Goal: Transaction & Acquisition: Register for event/course

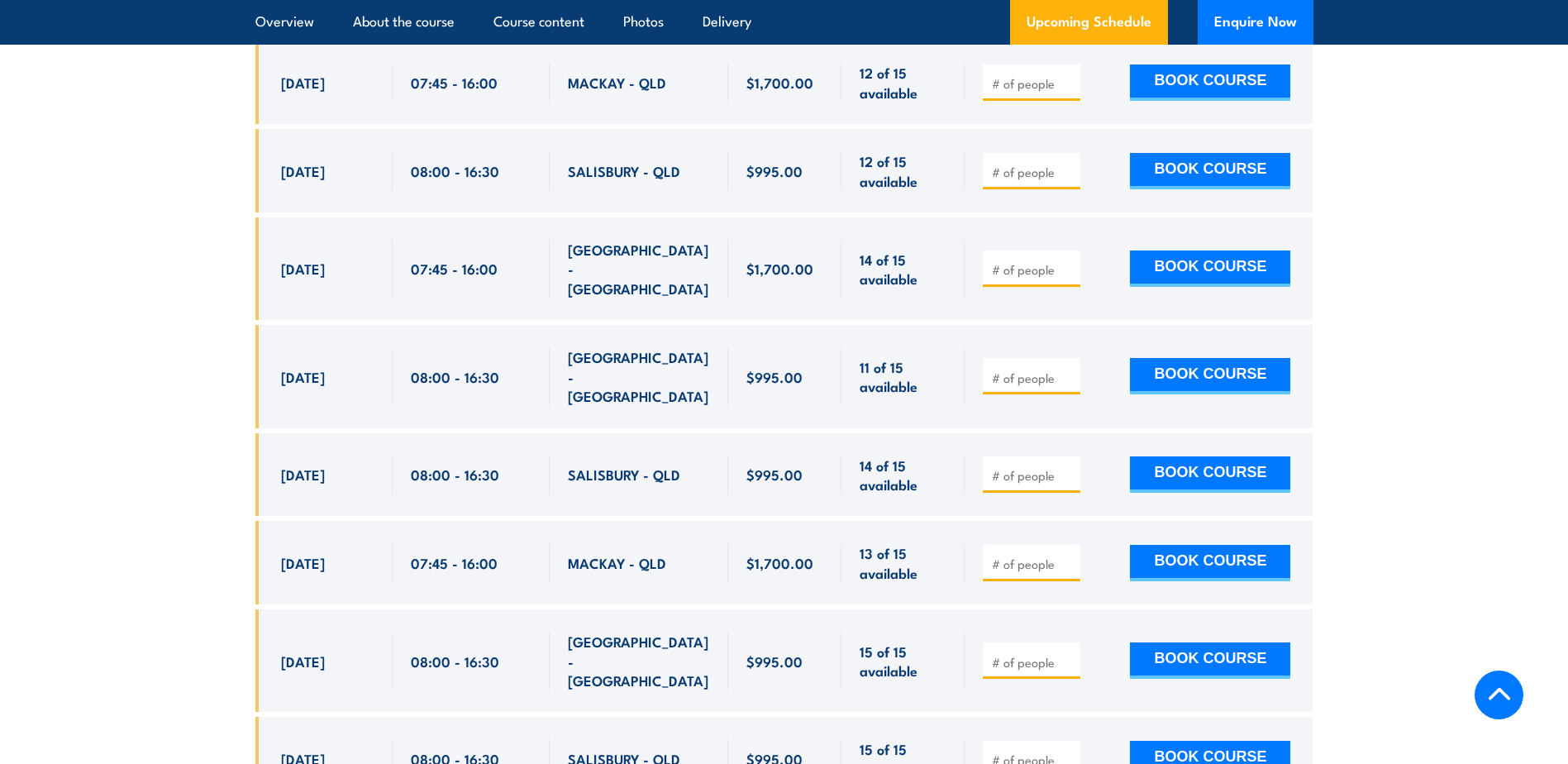
click at [1045, 555] on input "number" at bounding box center [1033, 563] width 83 height 17
drag, startPoint x: 1069, startPoint y: 515, endPoint x: 1146, endPoint y: 525, distance: 77.6
type input "1"
click at [1069, 555] on input "1" at bounding box center [1033, 563] width 83 height 17
click at [1234, 19] on button "Enquire Now" at bounding box center [1255, 22] width 116 height 45
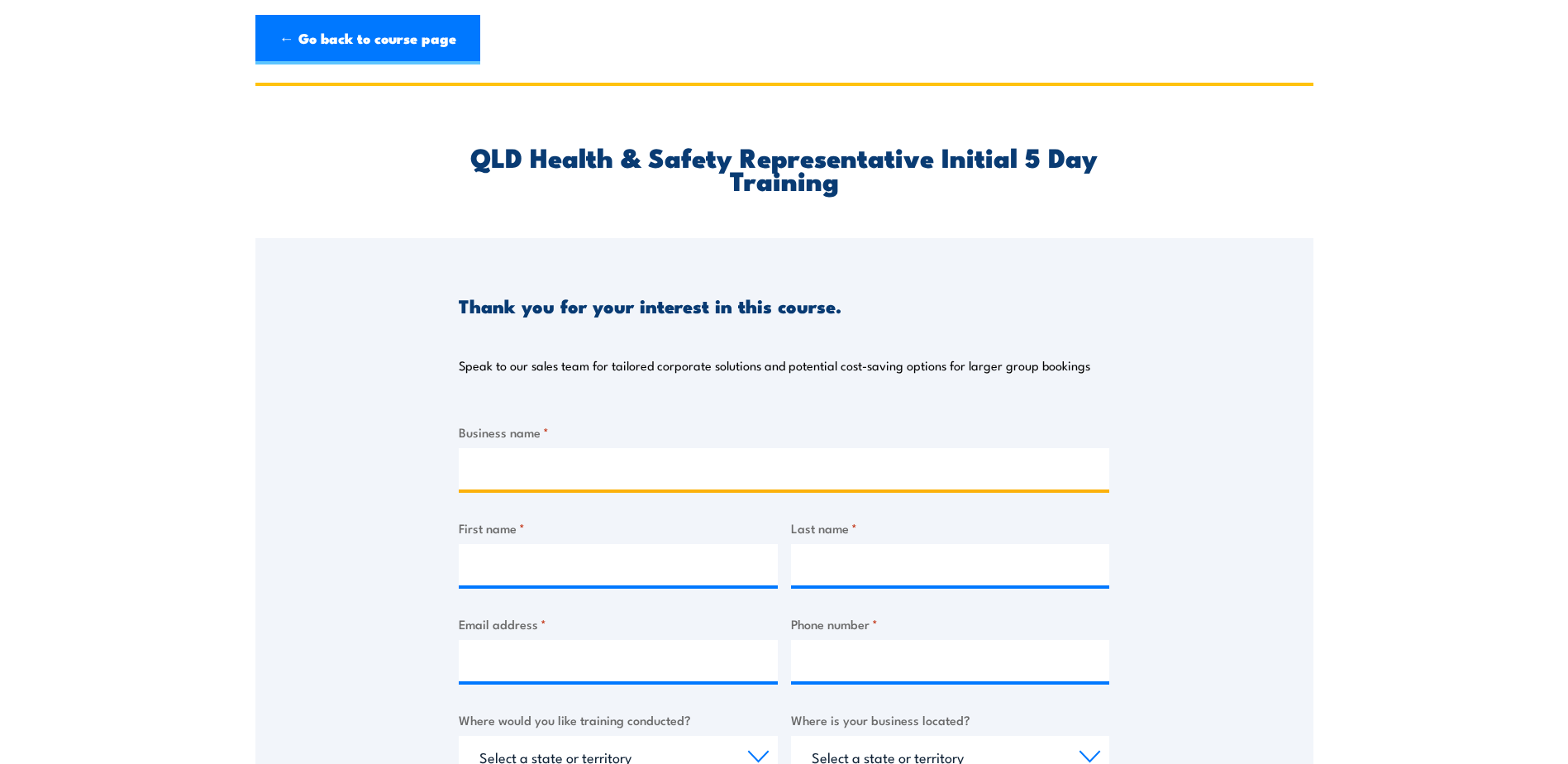
click at [555, 486] on input "Business name *" at bounding box center [784, 469] width 651 height 42
type input "Swayneville State School"
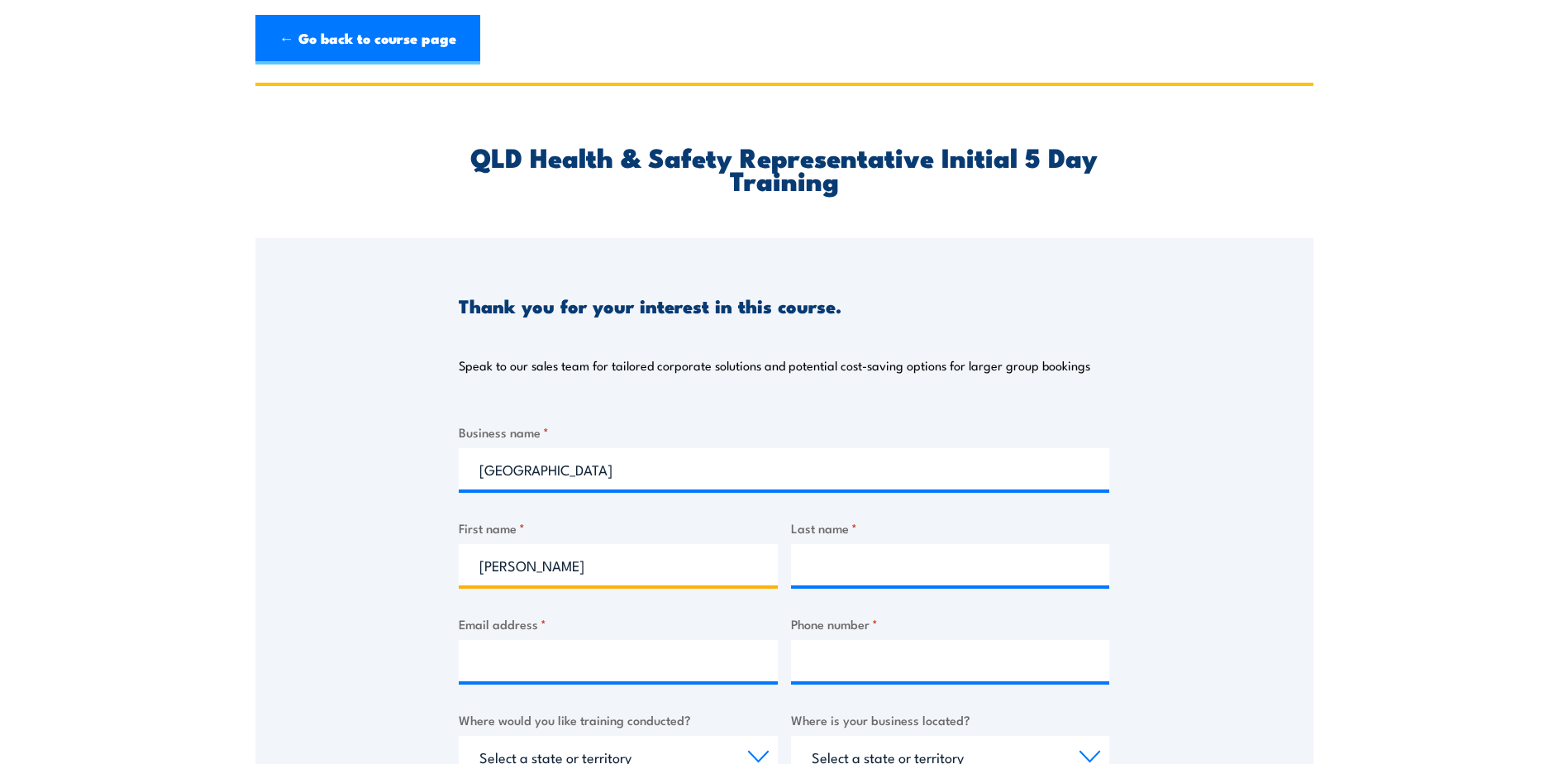
type input "Michelle"
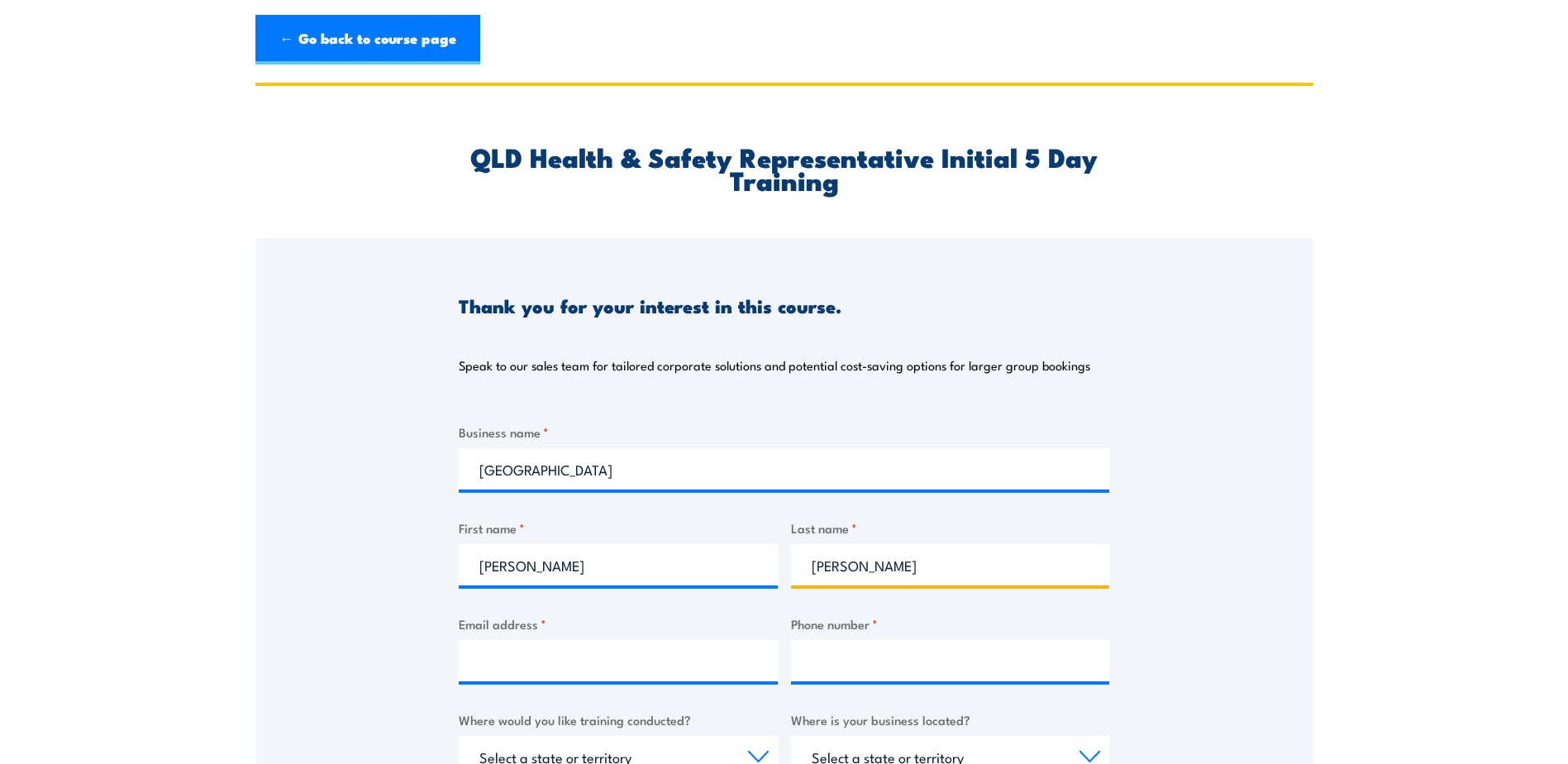
type input "Moren"
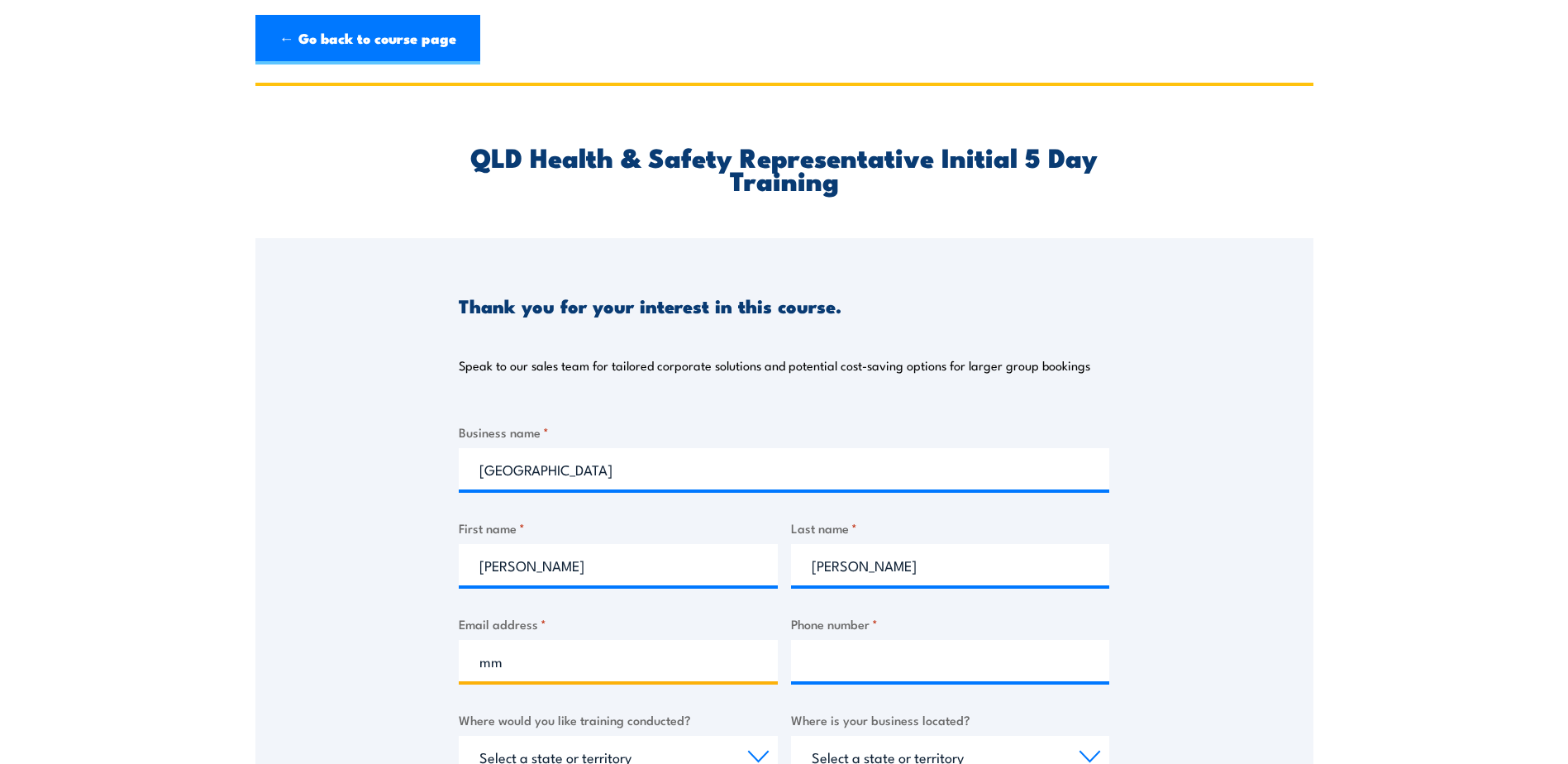
type input "m"
type input "admin@swaynevilless.eq.edu.au"
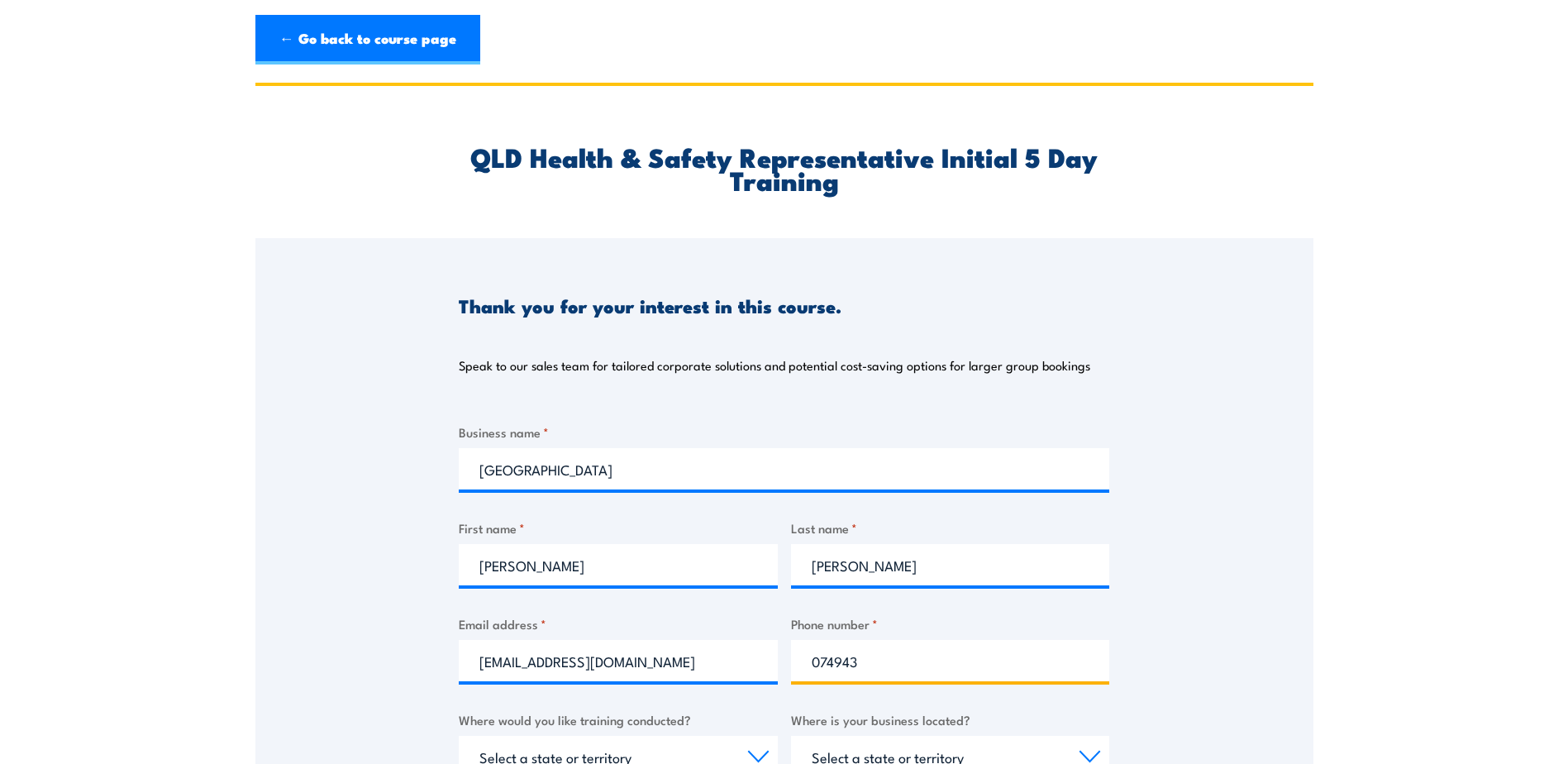
type input "0749435333"
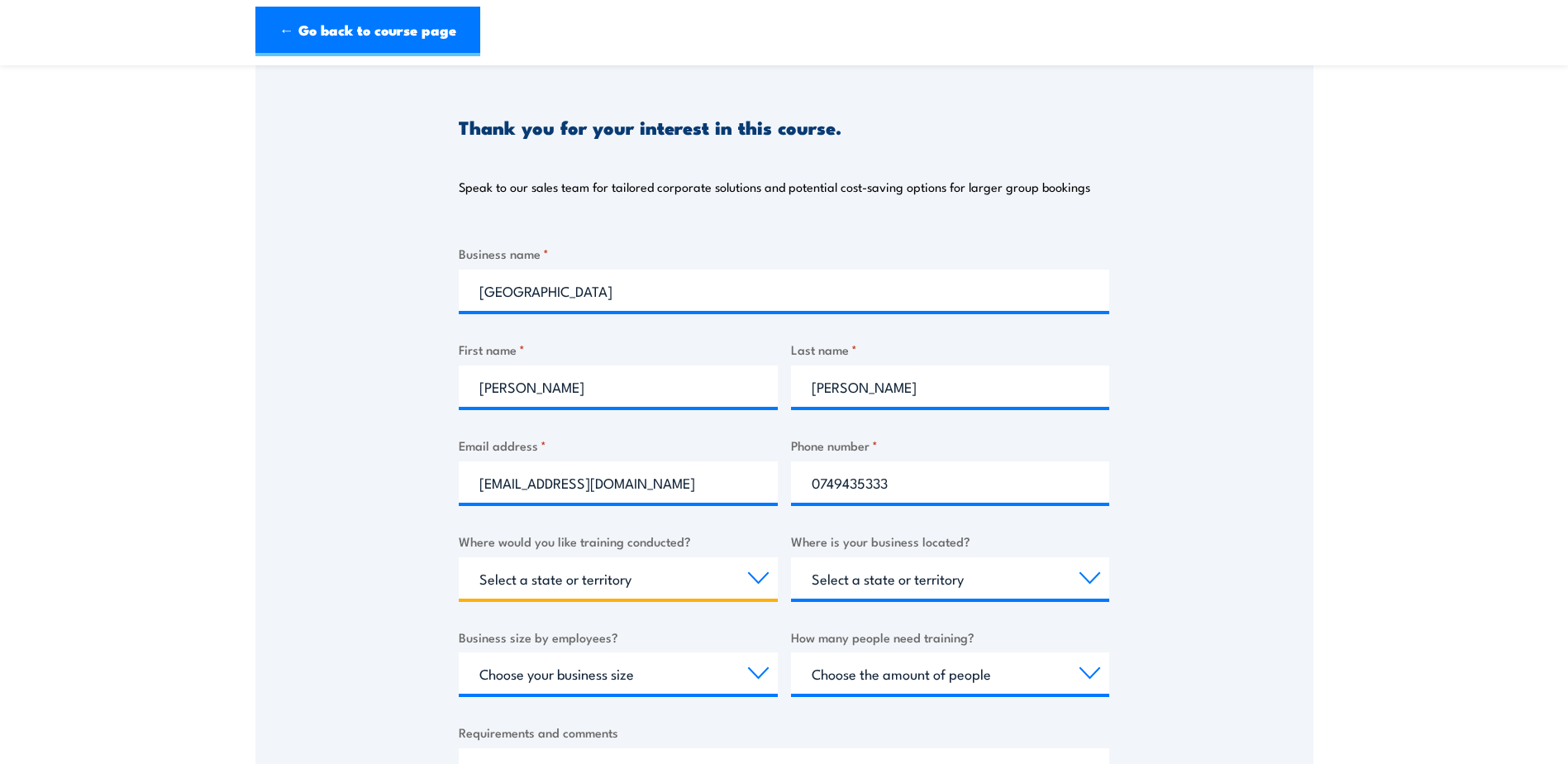
scroll to position [426, 0]
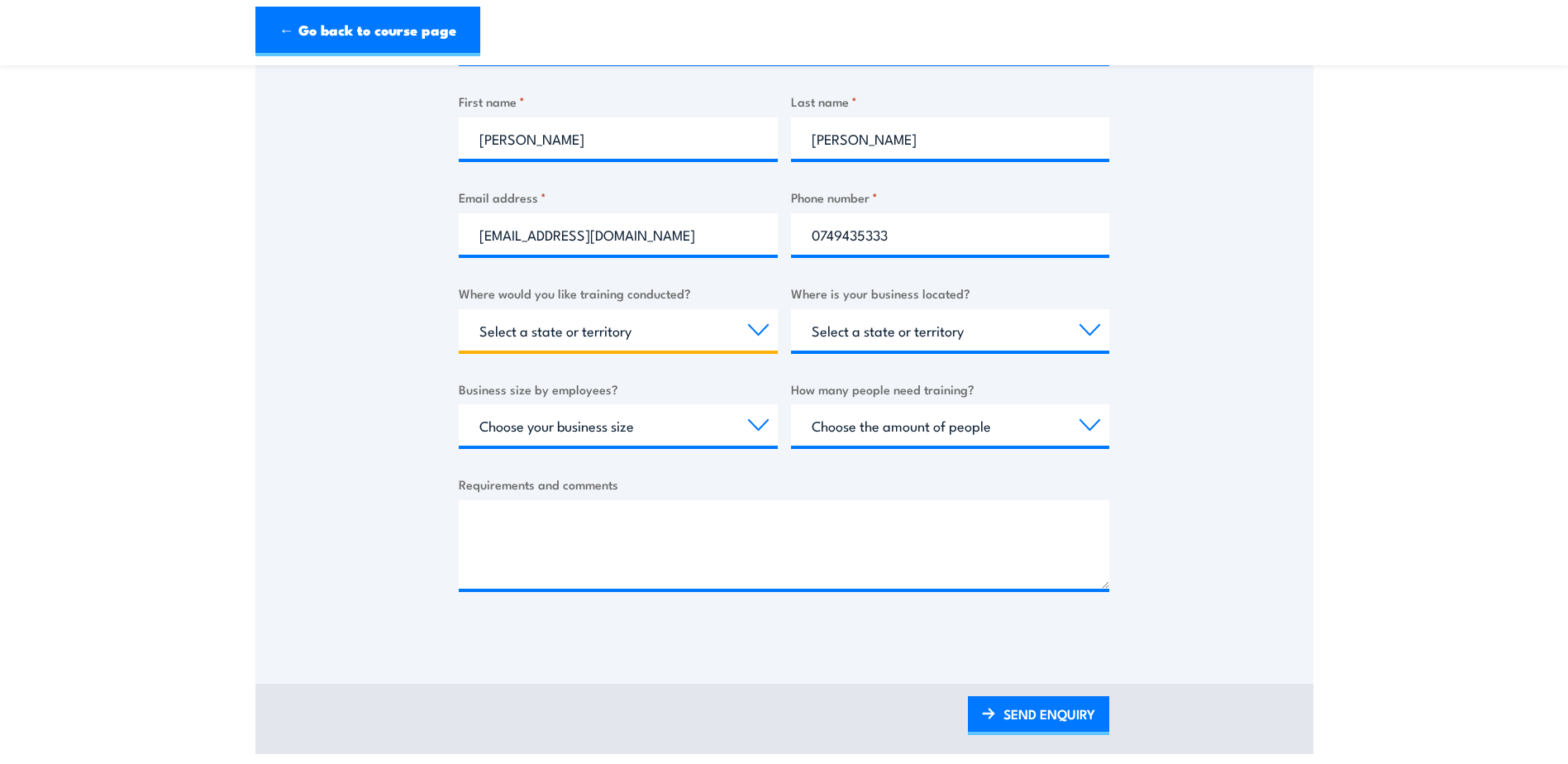
click at [752, 323] on select "Select a state or territory Nationally - multiple locations QLD NSW VIC SA ACT …" at bounding box center [618, 330] width 319 height 42
select select "QLD"
click at [459, 309] on select "Select a state or territory Nationally - multiple locations QLD NSW VIC SA ACT …" at bounding box center [618, 330] width 319 height 42
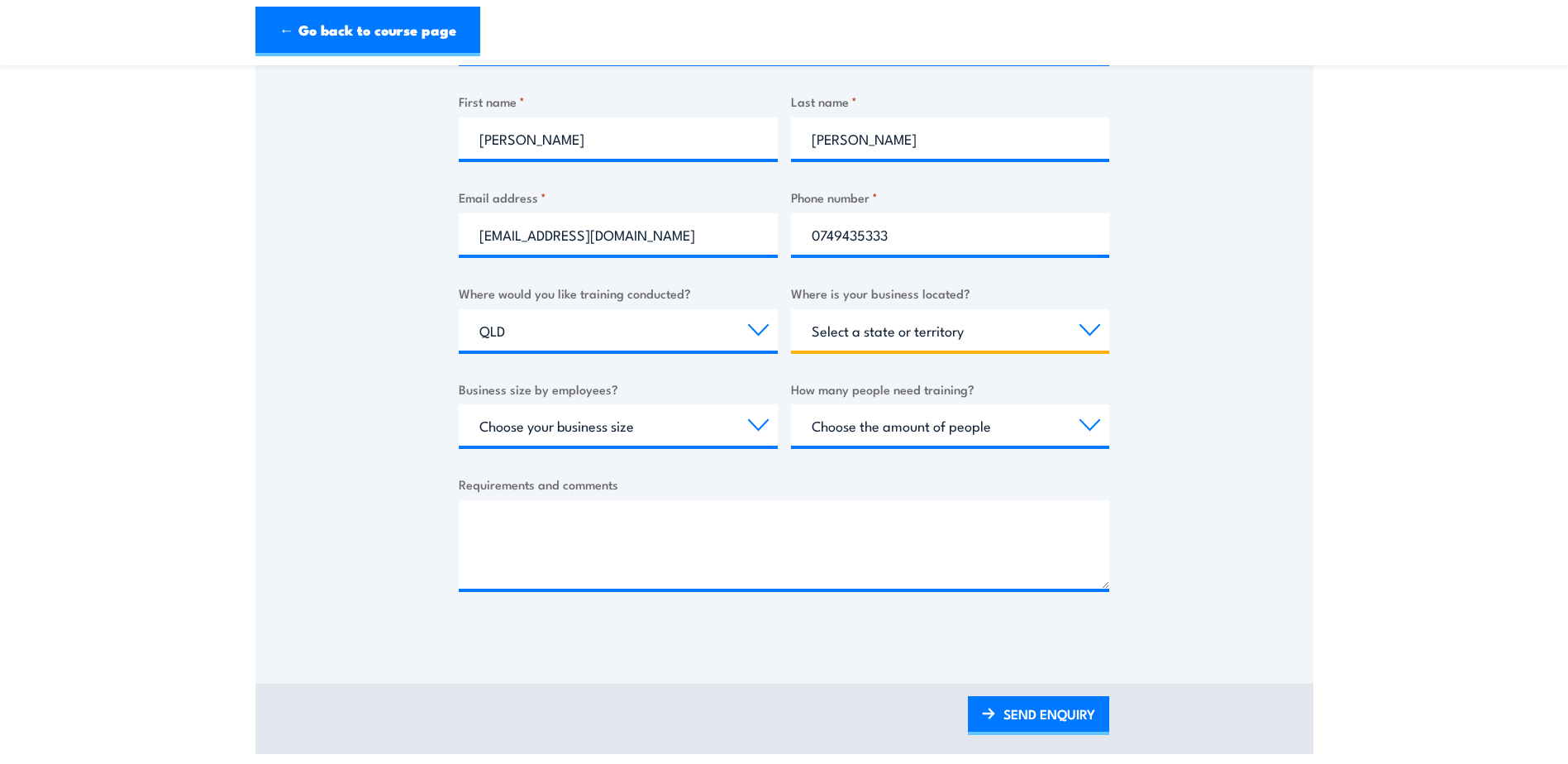
click at [911, 330] on select "Select a state or territory QLD NSW VIC SA ACT WA TAS NT" at bounding box center [951, 330] width 319 height 42
select select "QLD"
click at [791, 309] on select "Select a state or territory QLD NSW VIC SA ACT WA TAS NT" at bounding box center [951, 330] width 319 height 42
click at [668, 421] on select "Choose your business size 1 to 19 20 to 199 200+" at bounding box center [618, 424] width 319 height 42
select select "1 to 19"
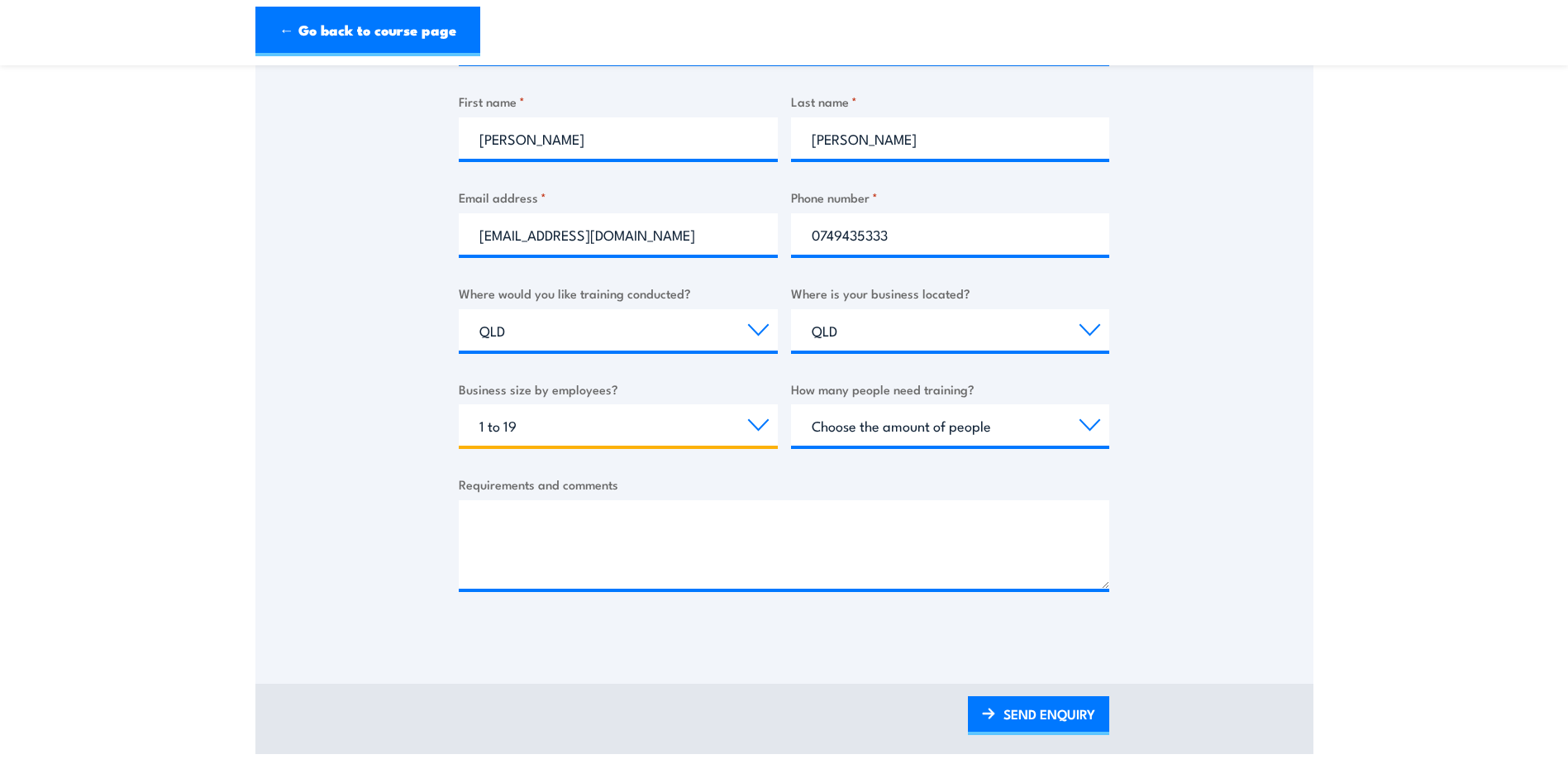
click at [459, 404] on select "Choose your business size 1 to 19 20 to 199 200+" at bounding box center [618, 424] width 319 height 42
drag, startPoint x: 910, startPoint y: 427, endPoint x: 912, endPoint y: 435, distance: 8.2
click at [910, 427] on select "Choose the amount of people 1 to 4 5 to 19 20+" at bounding box center [951, 424] width 319 height 42
select select "1 to 4"
click at [791, 404] on select "Choose the amount of people 1 to 4 5 to 19 20+" at bounding box center [951, 424] width 319 height 42
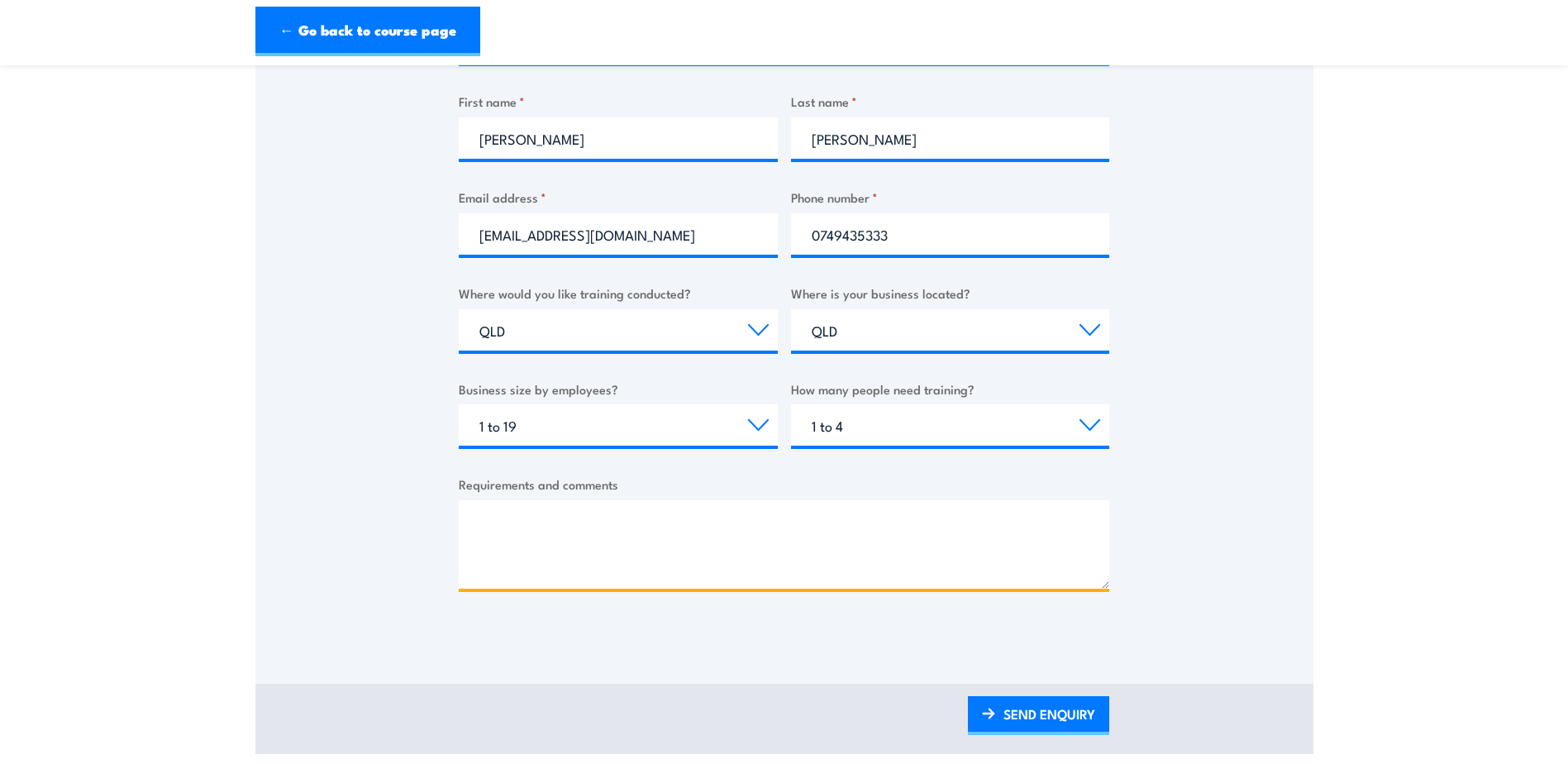
click at [483, 524] on textarea "Requirements and comments" at bounding box center [784, 544] width 651 height 88
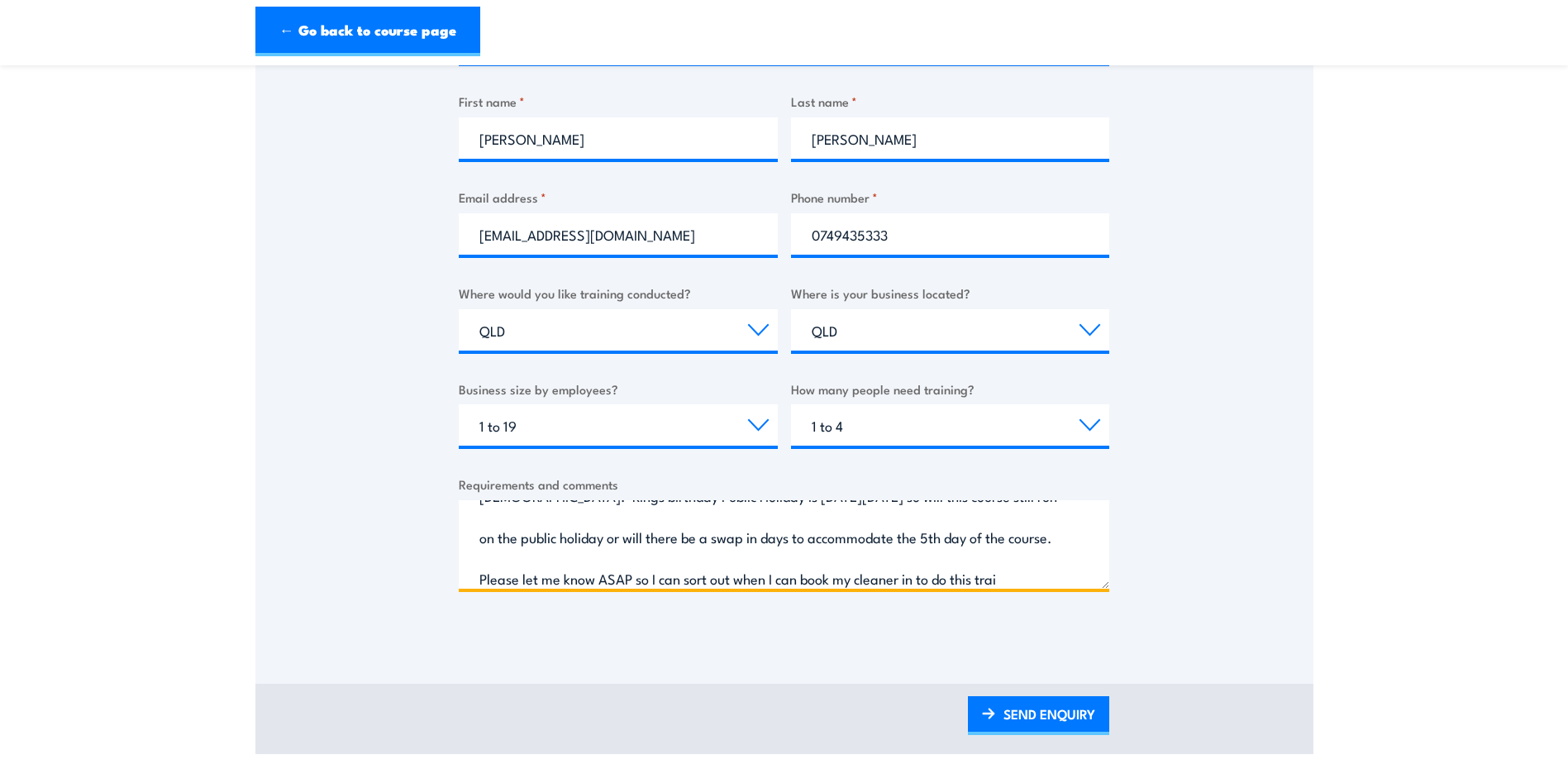
scroll to position [109, 0]
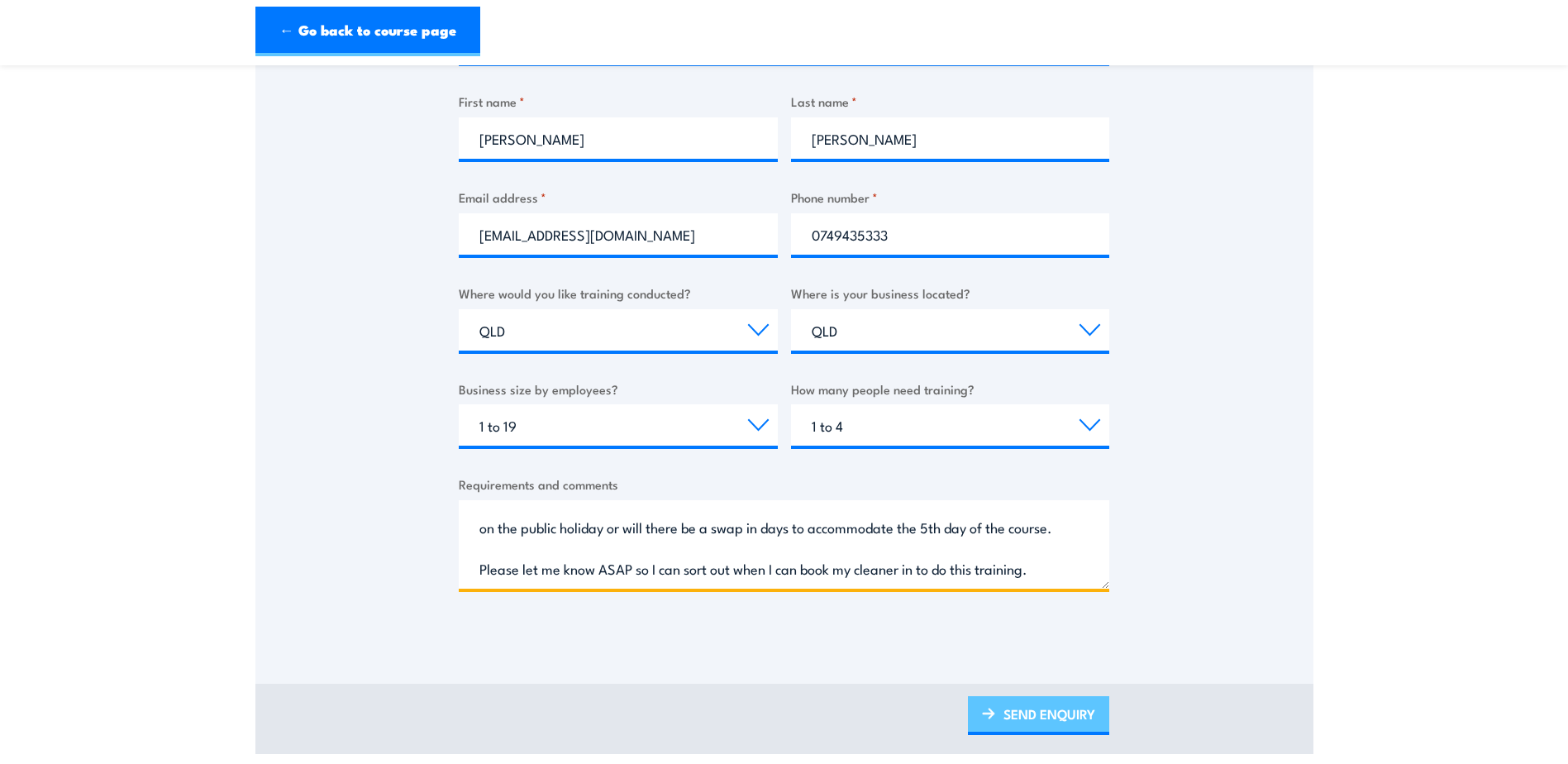
type textarea "I am enquiring in regards to the training dates allocated in Mackay from 6th Oc…"
click at [1044, 712] on link "SEND ENQUIRY" at bounding box center [1039, 716] width 141 height 39
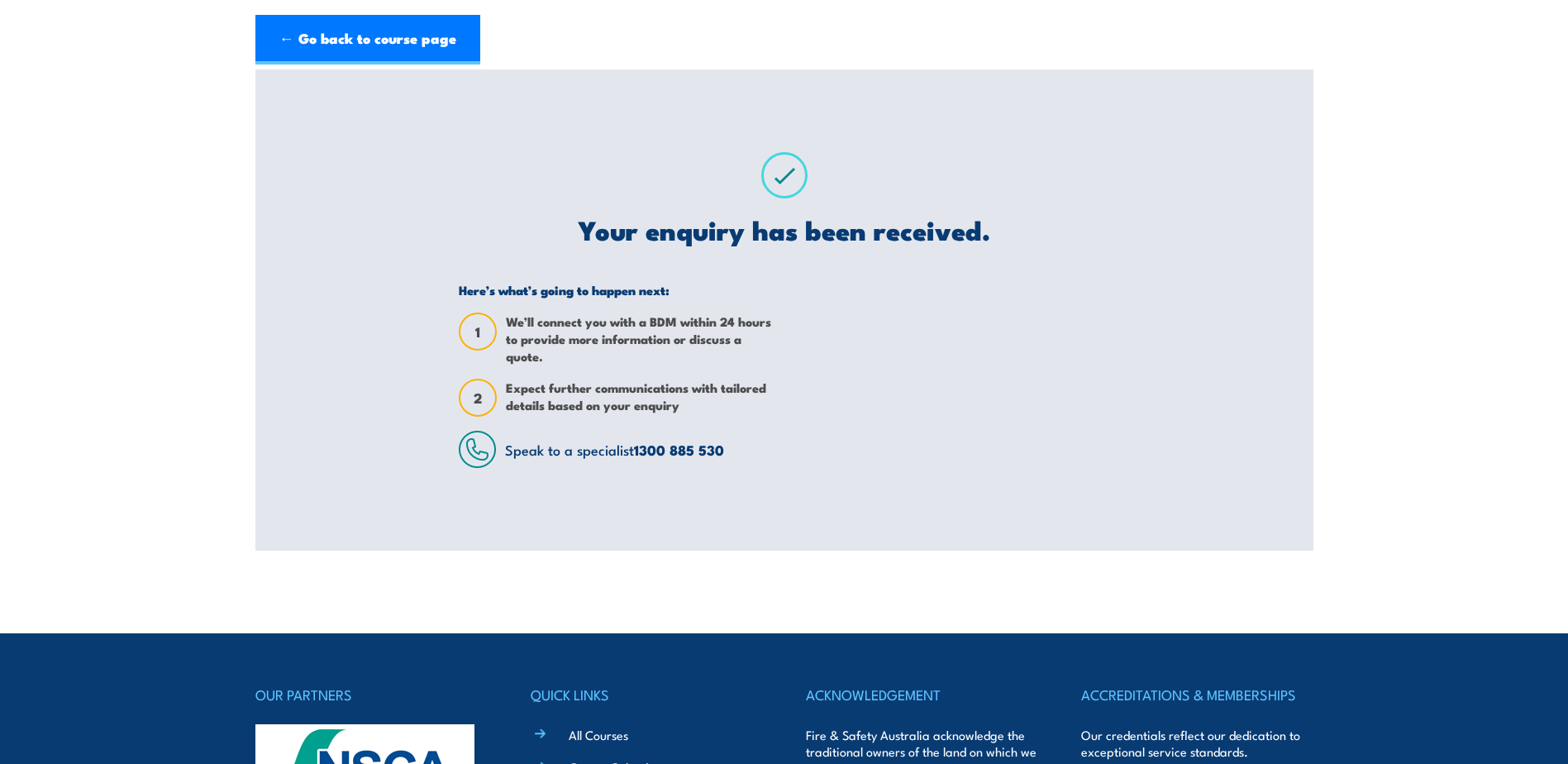
scroll to position [0, 0]
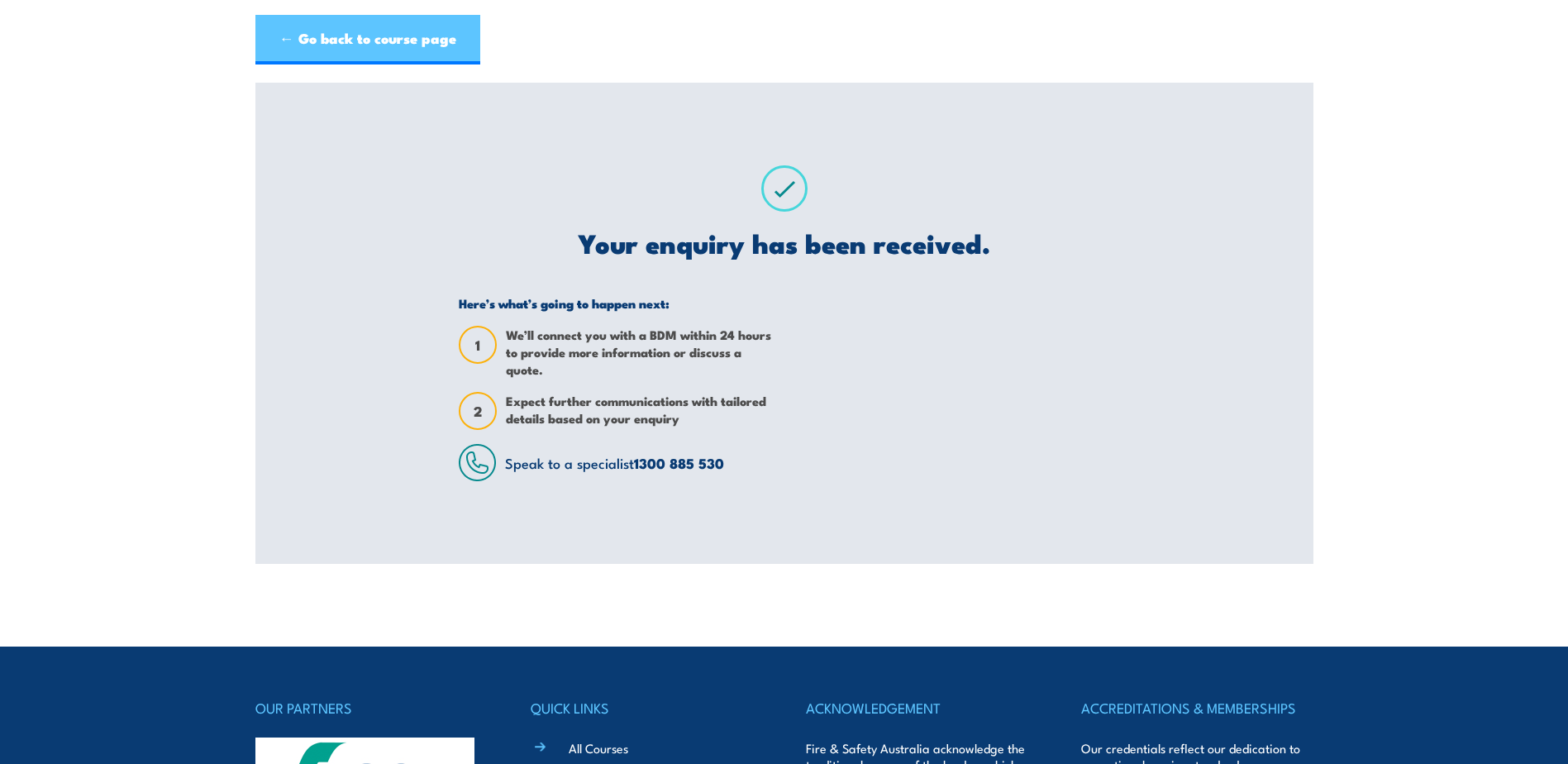
click at [390, 32] on link "← Go back to course page" at bounding box center [368, 39] width 225 height 49
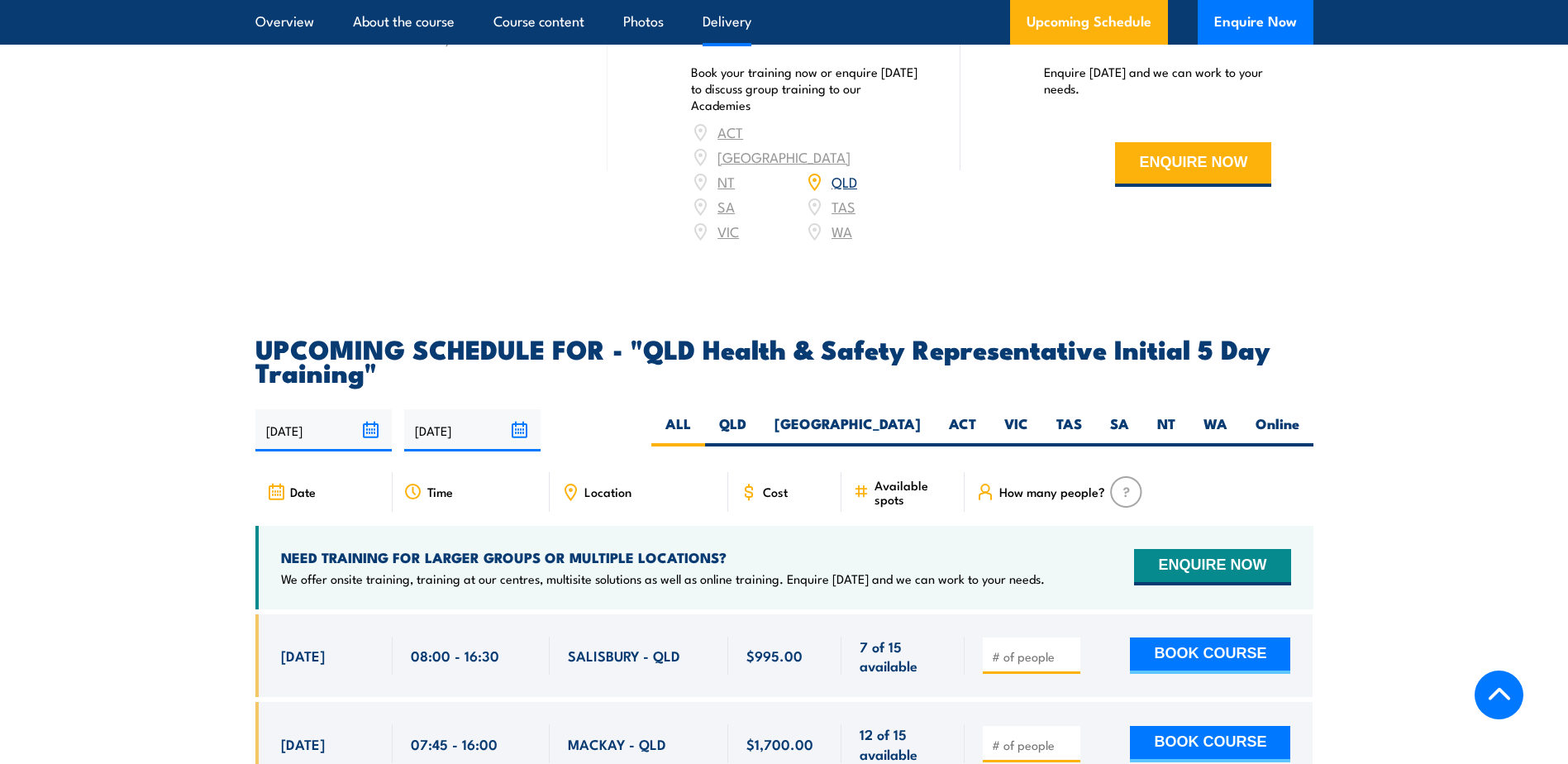
scroll to position [2283, 0]
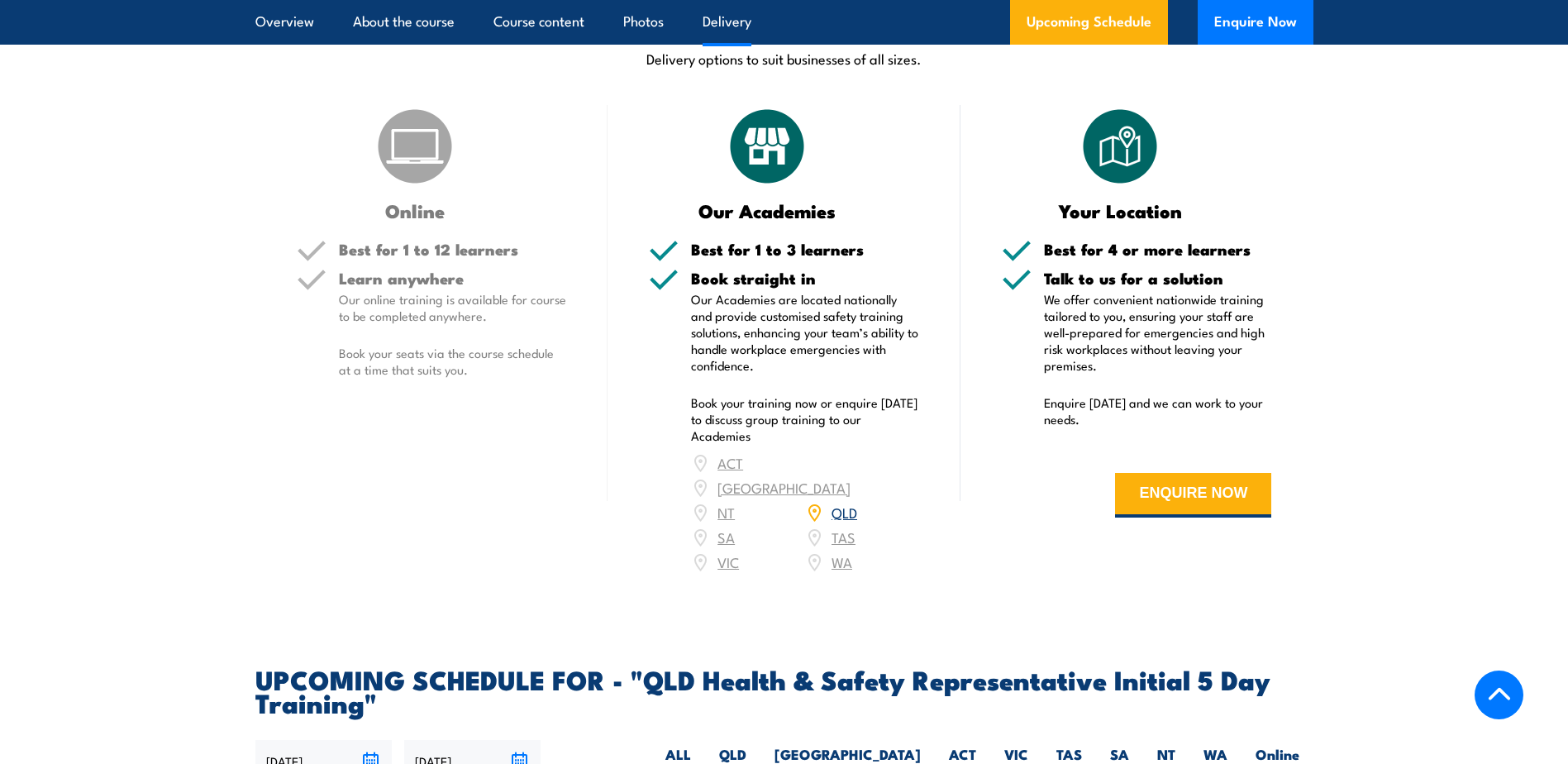
click at [434, 286] on h5 "Learn anywhere" at bounding box center [453, 278] width 228 height 16
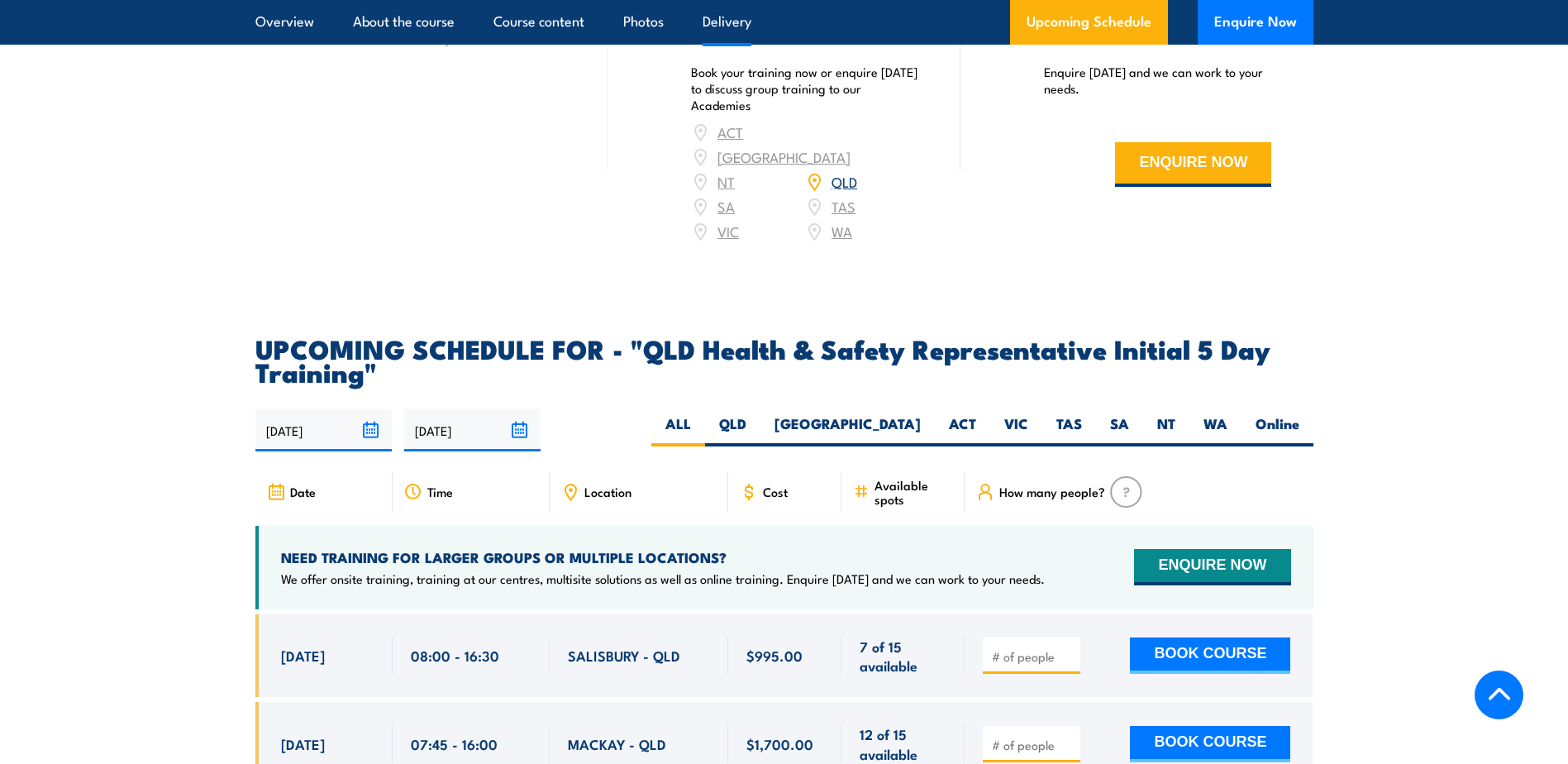
scroll to position [2779, 0]
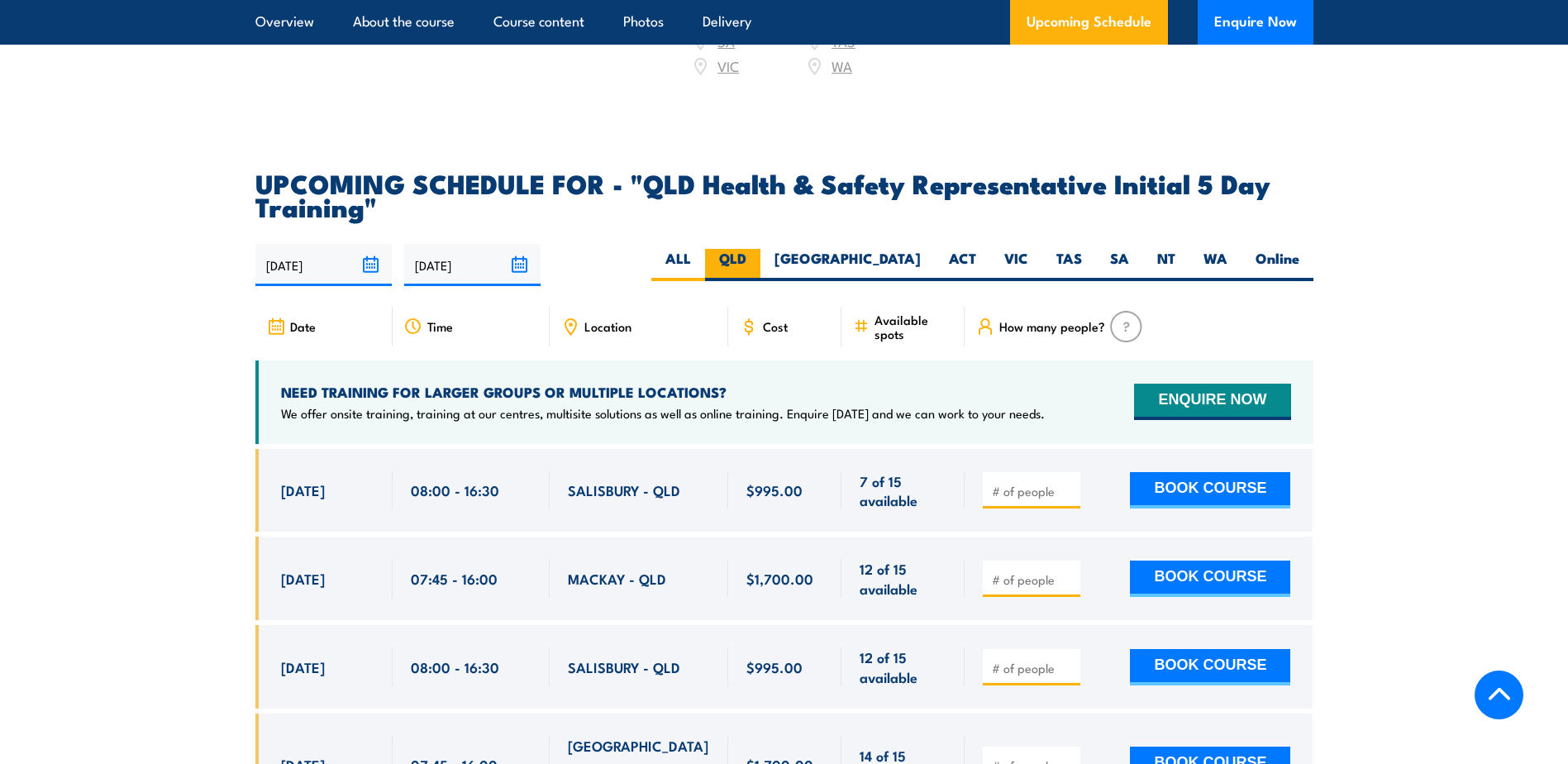
click at [760, 260] on label "QLD" at bounding box center [733, 265] width 56 height 32
click at [758, 260] on input "QLD" at bounding box center [752, 254] width 11 height 11
radio input "true"
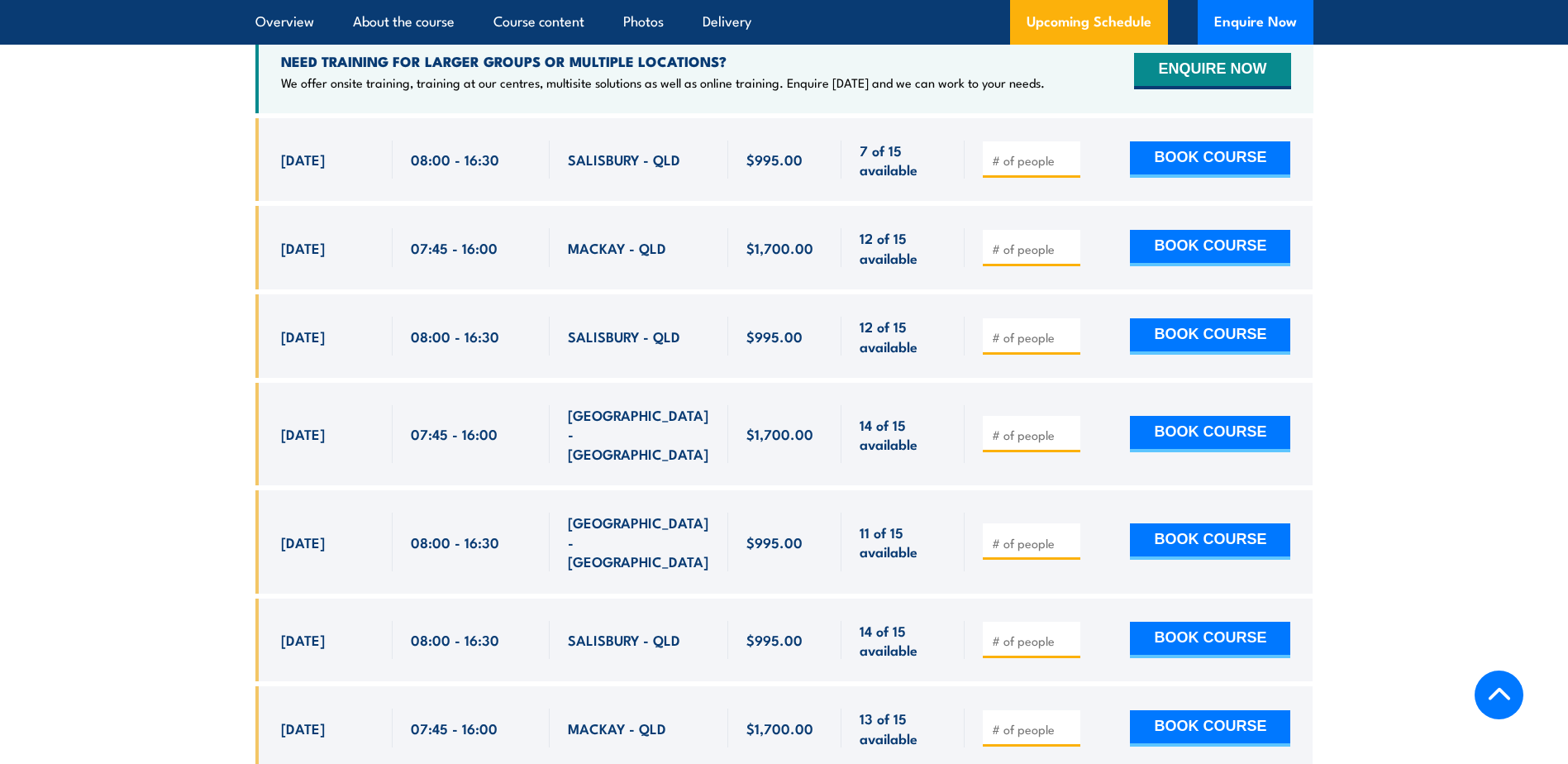
scroll to position [2779, 0]
